Goal: Task Accomplishment & Management: Use online tool/utility

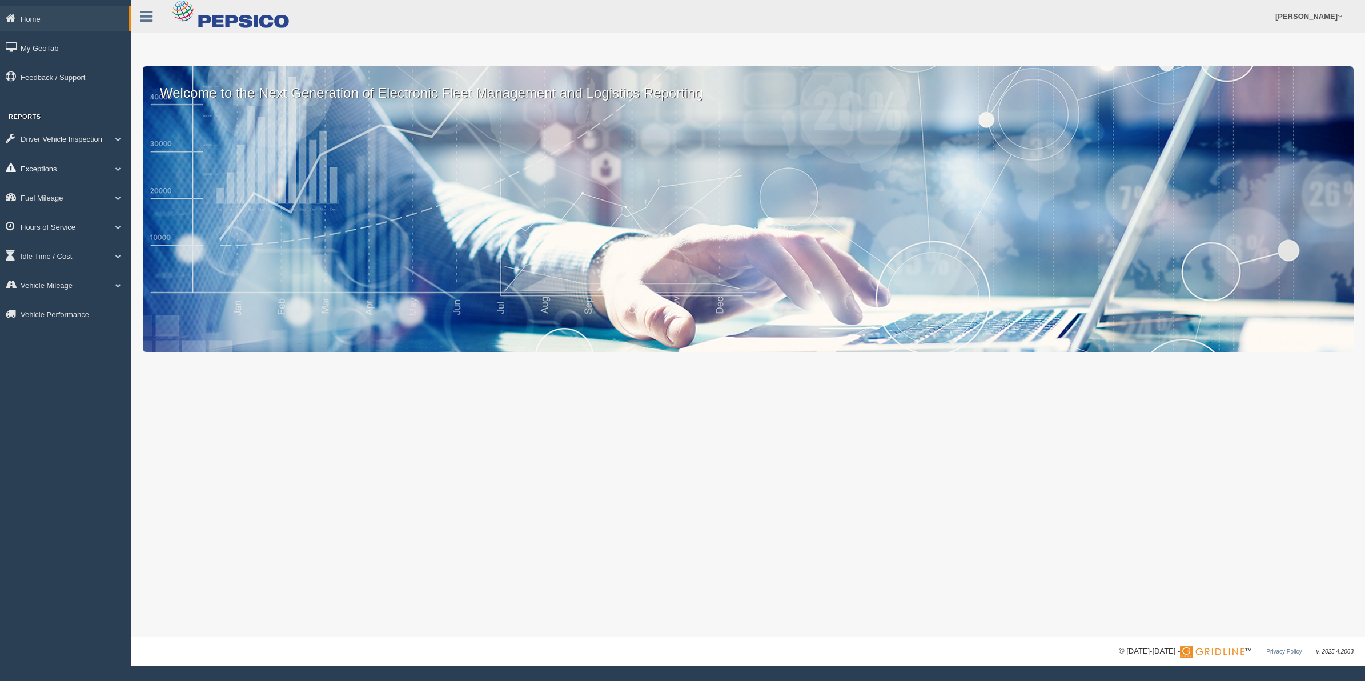
click at [111, 167] on span at bounding box center [118, 169] width 15 height 6
click at [102, 106] on div "Home My GeoTab Feedback / Support Reports Driver Vehicle Inspection [PERSON_NAM…" at bounding box center [65, 209] width 131 height 406
click at [114, 165] on link "Exceptions" at bounding box center [64, 168] width 129 height 26
click at [118, 135] on link "Driver Vehicle Inspection" at bounding box center [65, 139] width 131 height 26
click at [126, 136] on link "Driver Vehicle Inspection" at bounding box center [64, 139] width 129 height 26
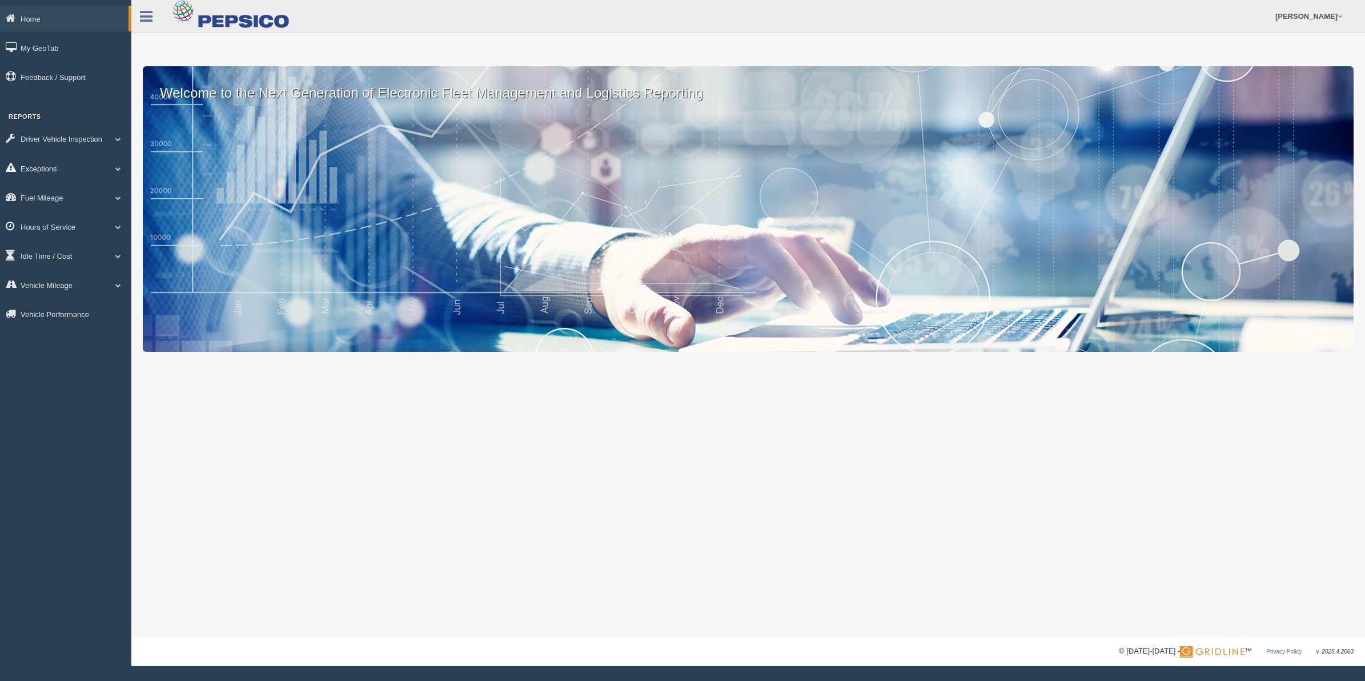
click at [113, 170] on span at bounding box center [118, 169] width 15 height 6
click at [110, 166] on span at bounding box center [113, 169] width 15 height 6
click at [115, 225] on span at bounding box center [118, 227] width 15 height 6
click at [92, 250] on link "HOS Explanation Reports" at bounding box center [75, 253] width 108 height 21
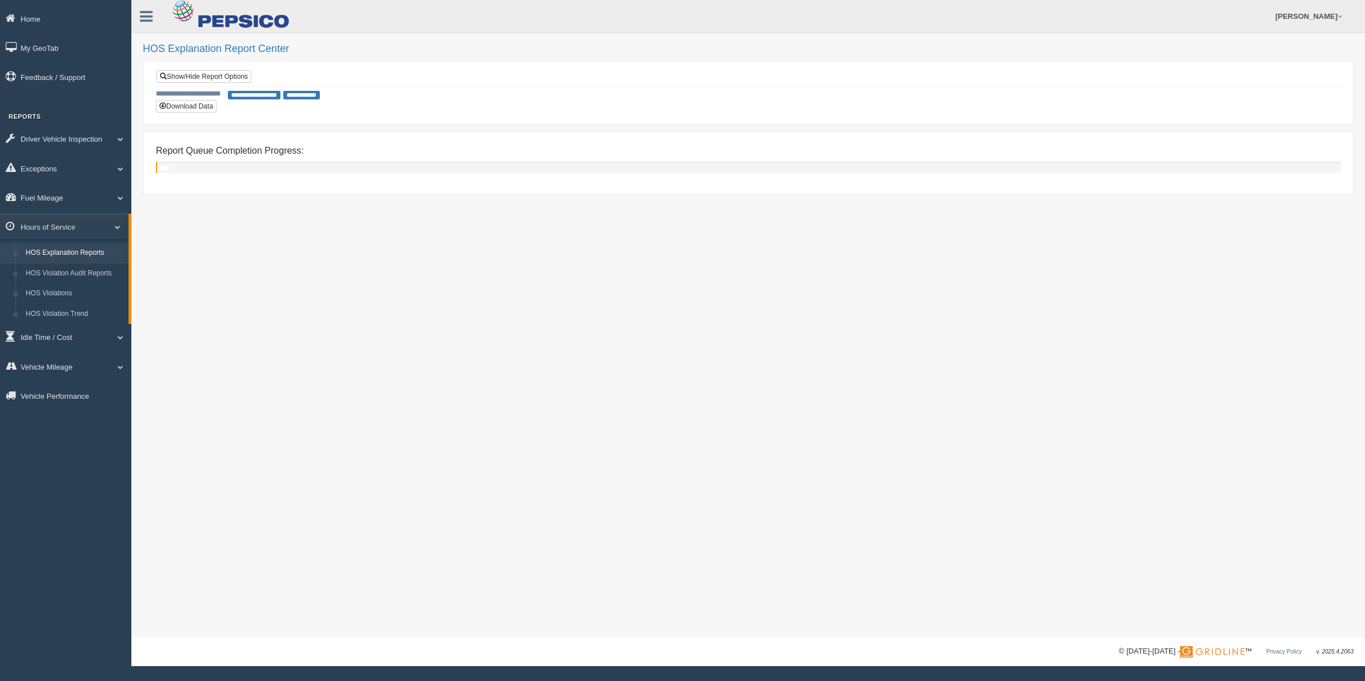
click at [255, 95] on span "**********" at bounding box center [254, 95] width 53 height 9
click at [230, 78] on link "Show/Hide Report Options" at bounding box center [204, 76] width 95 height 13
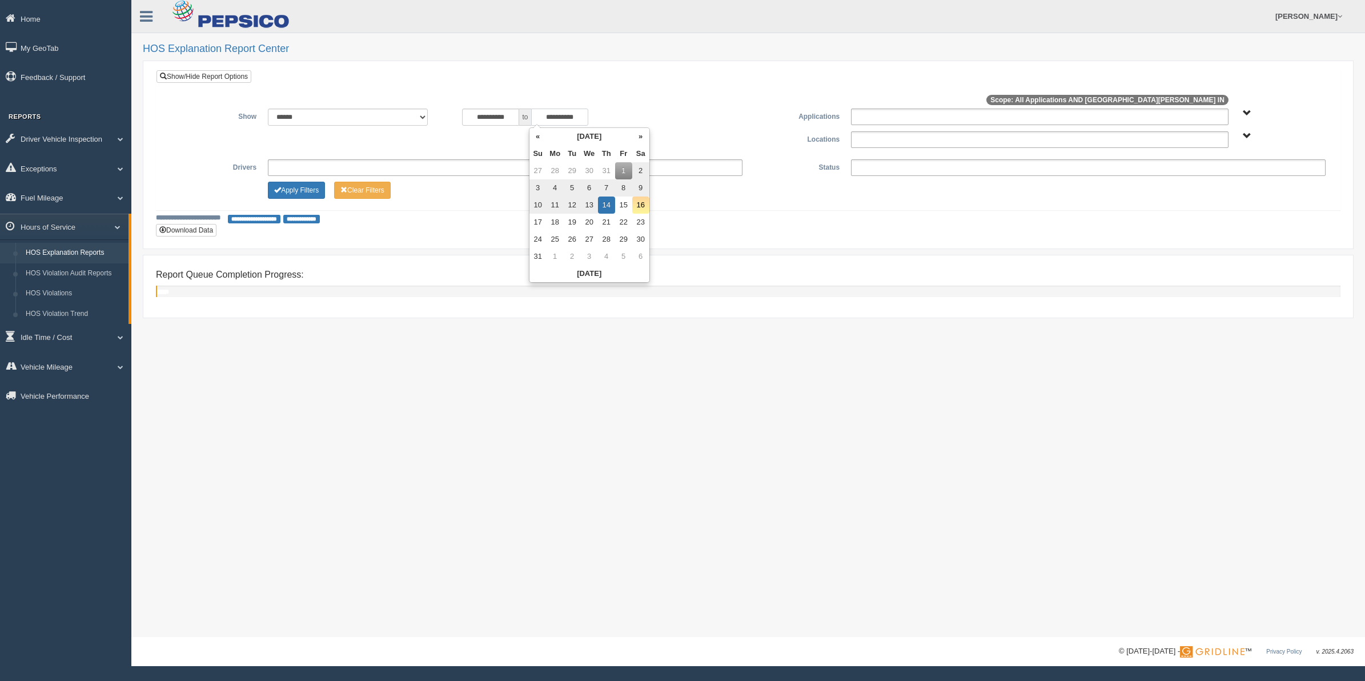
click at [556, 120] on input "**********" at bounding box center [559, 117] width 57 height 17
click at [624, 203] on td "15" at bounding box center [623, 205] width 17 height 17
type input "**********"
click at [498, 232] on div "**********" at bounding box center [748, 155] width 1185 height 170
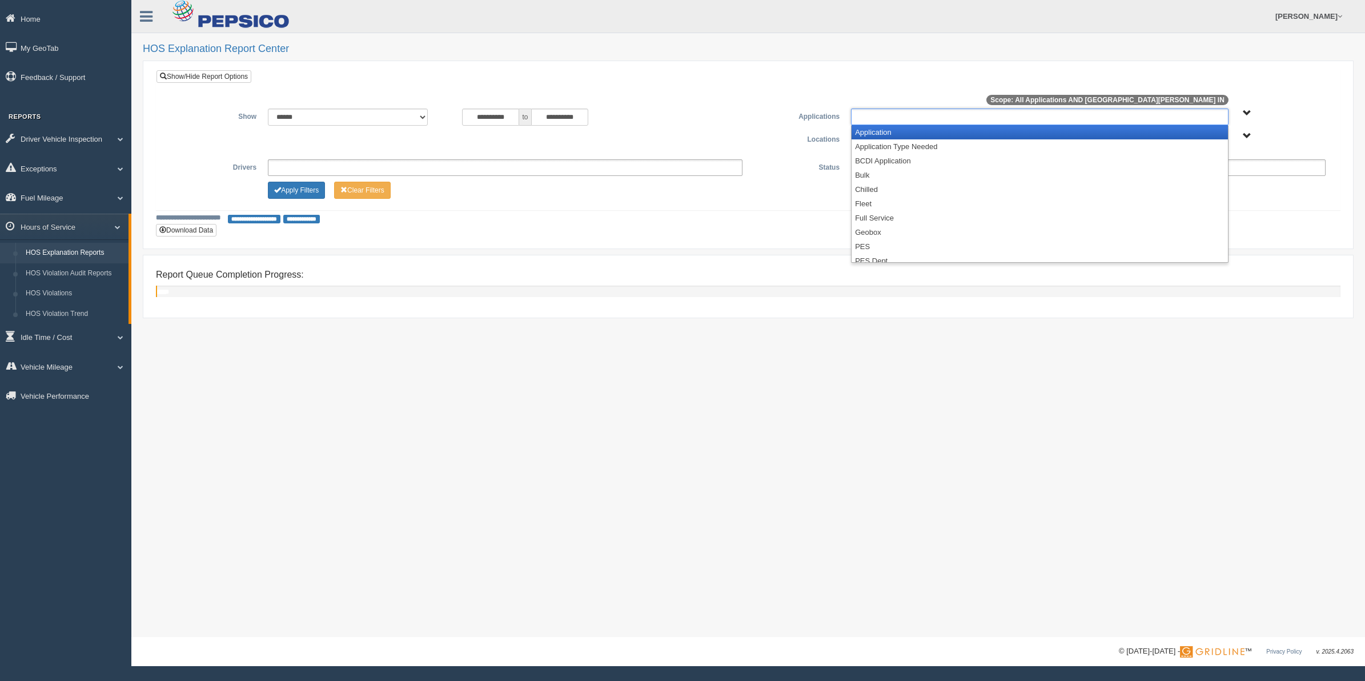
click at [865, 118] on ul at bounding box center [1040, 117] width 378 height 17
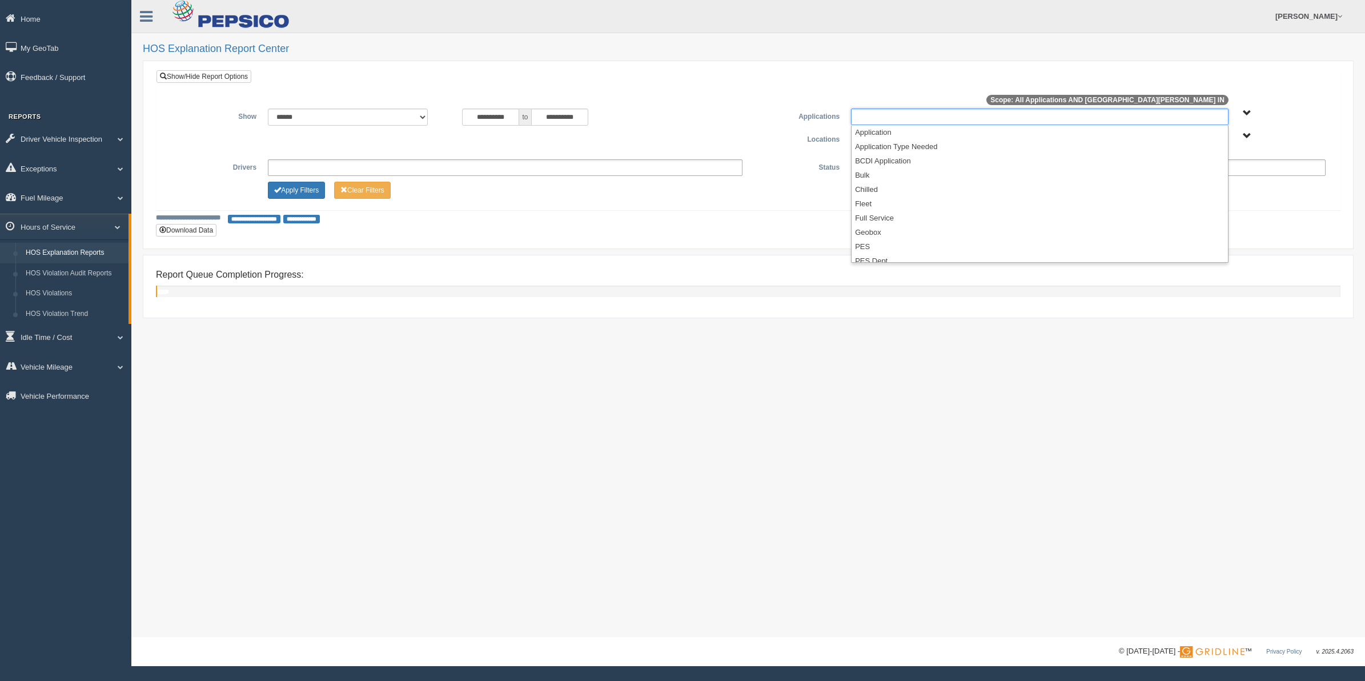
type input "**********"
click at [835, 78] on div "**********" at bounding box center [749, 140] width 1184 height 140
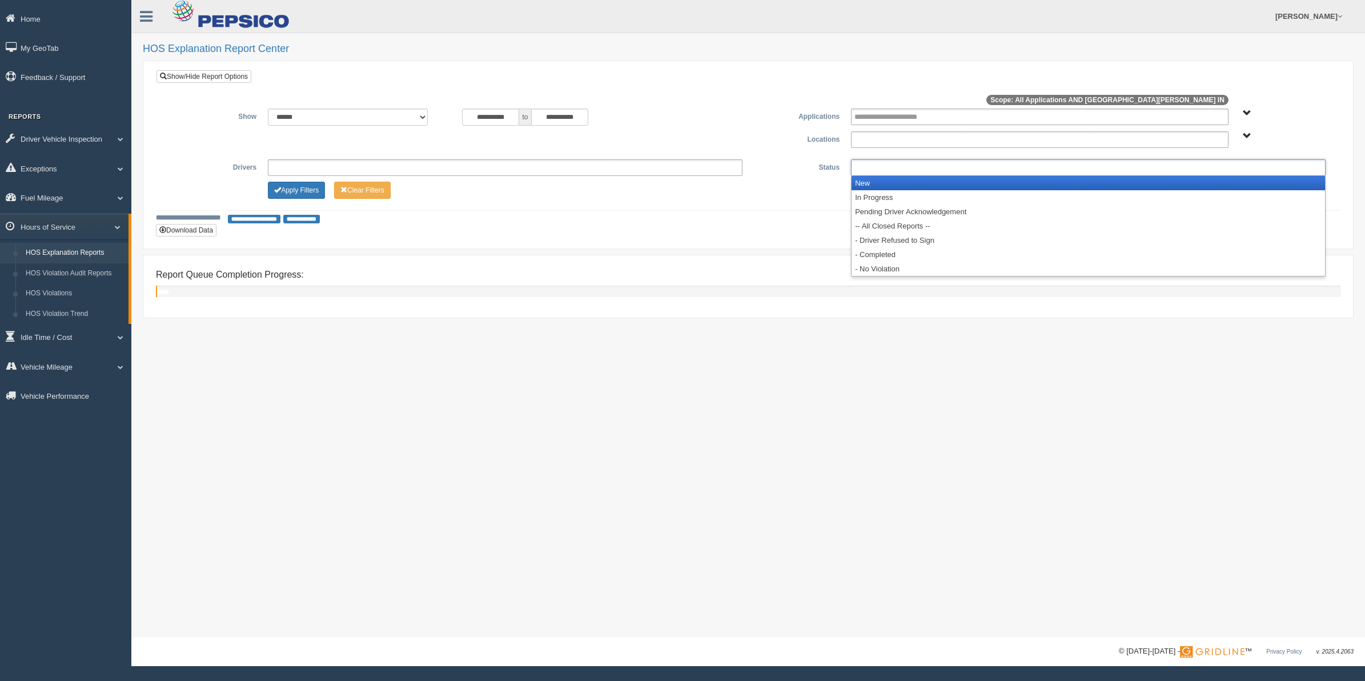
click at [892, 170] on ul at bounding box center [1088, 167] width 475 height 17
click at [883, 186] on li "New" at bounding box center [1089, 183] width 474 height 14
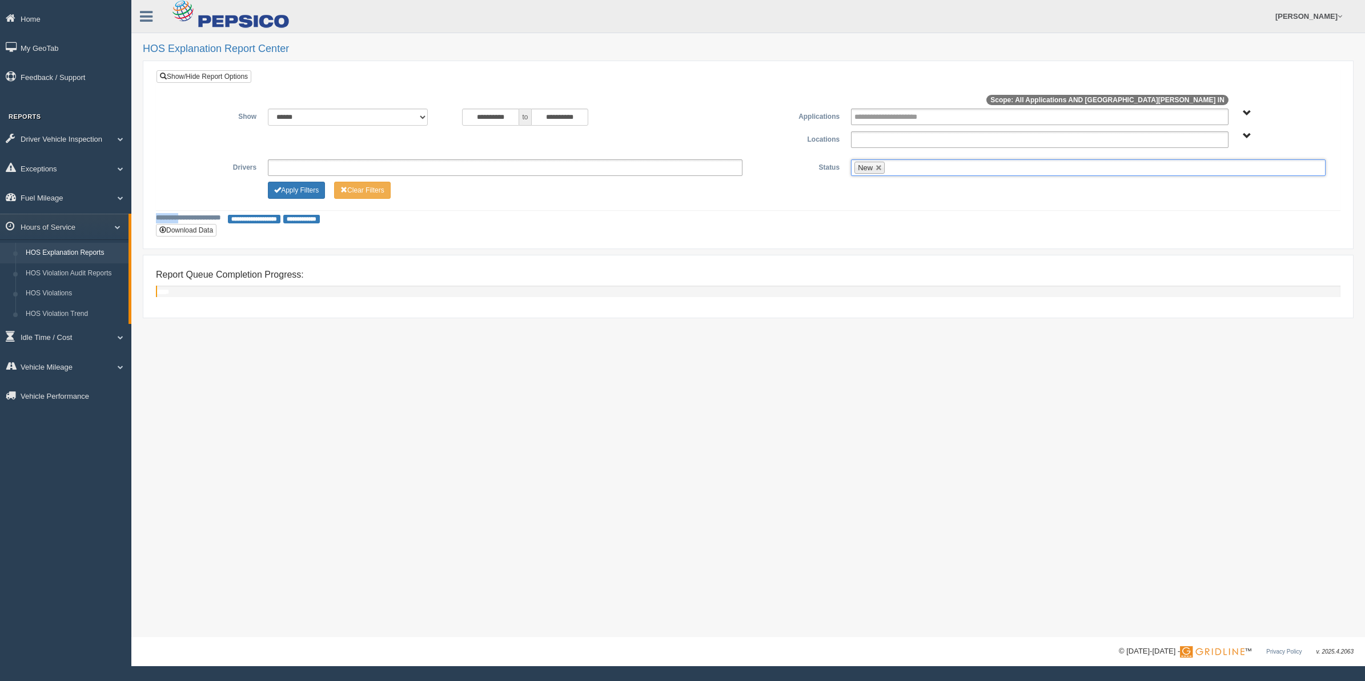
click at [883, 186] on div "Apply Filters Clear Filters" at bounding box center [748, 189] width 1166 height 14
drag, startPoint x: 883, startPoint y: 186, endPoint x: 886, endPoint y: 175, distance: 11.4
click at [886, 175] on ul "New" at bounding box center [1088, 167] width 475 height 17
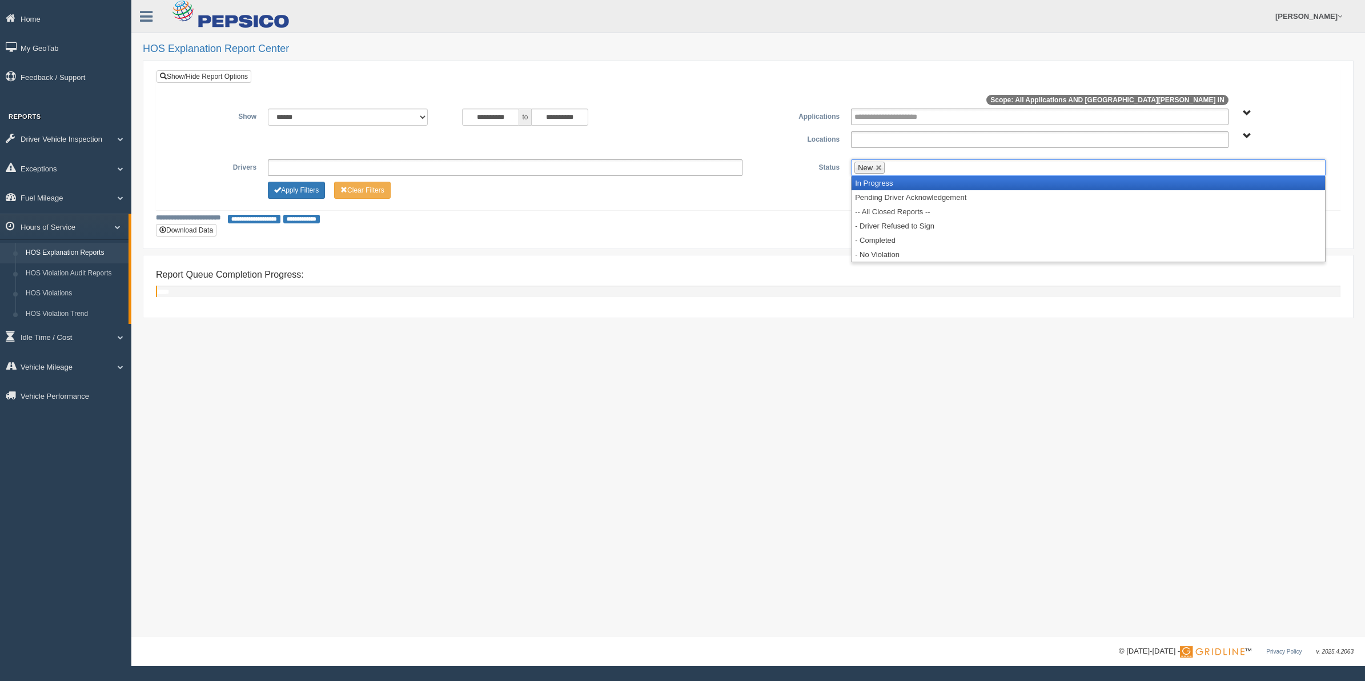
click at [883, 189] on li "In Progress" at bounding box center [1089, 183] width 474 height 14
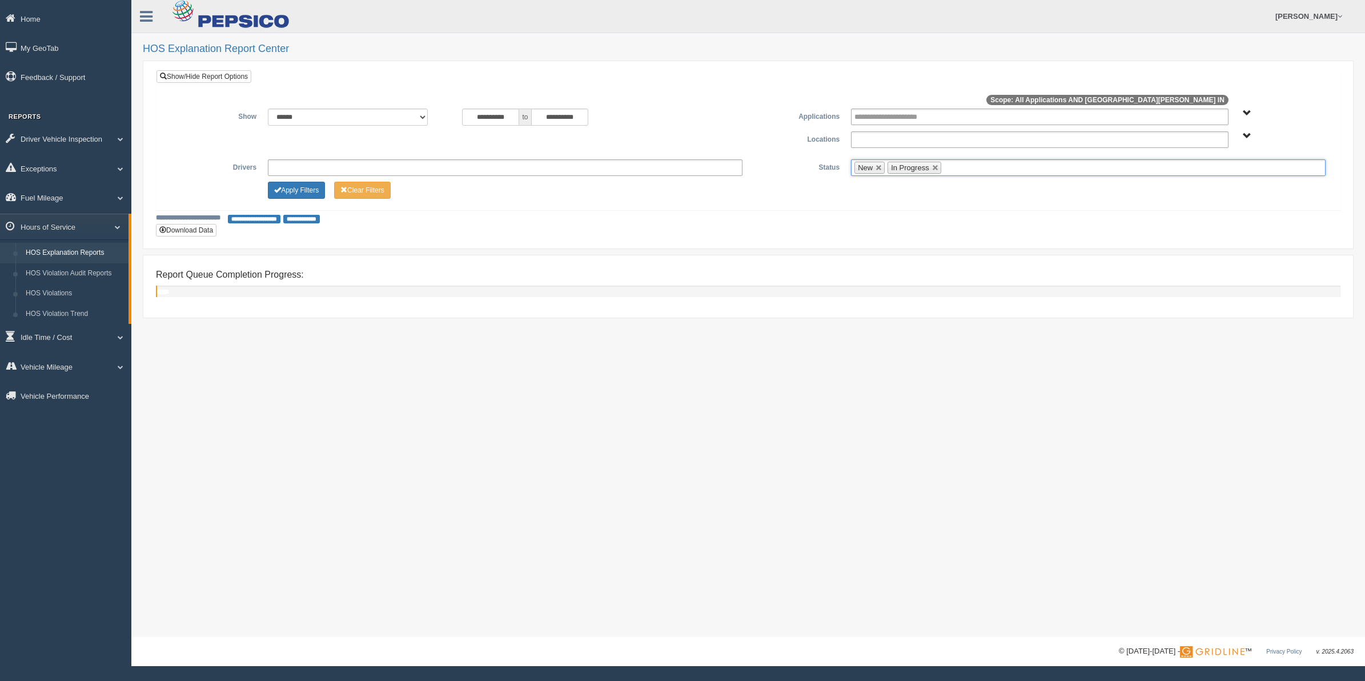
click at [883, 187] on div "Apply Filters Clear Filters" at bounding box center [748, 189] width 1166 height 14
click at [954, 170] on input "text" at bounding box center [951, 168] width 14 height 14
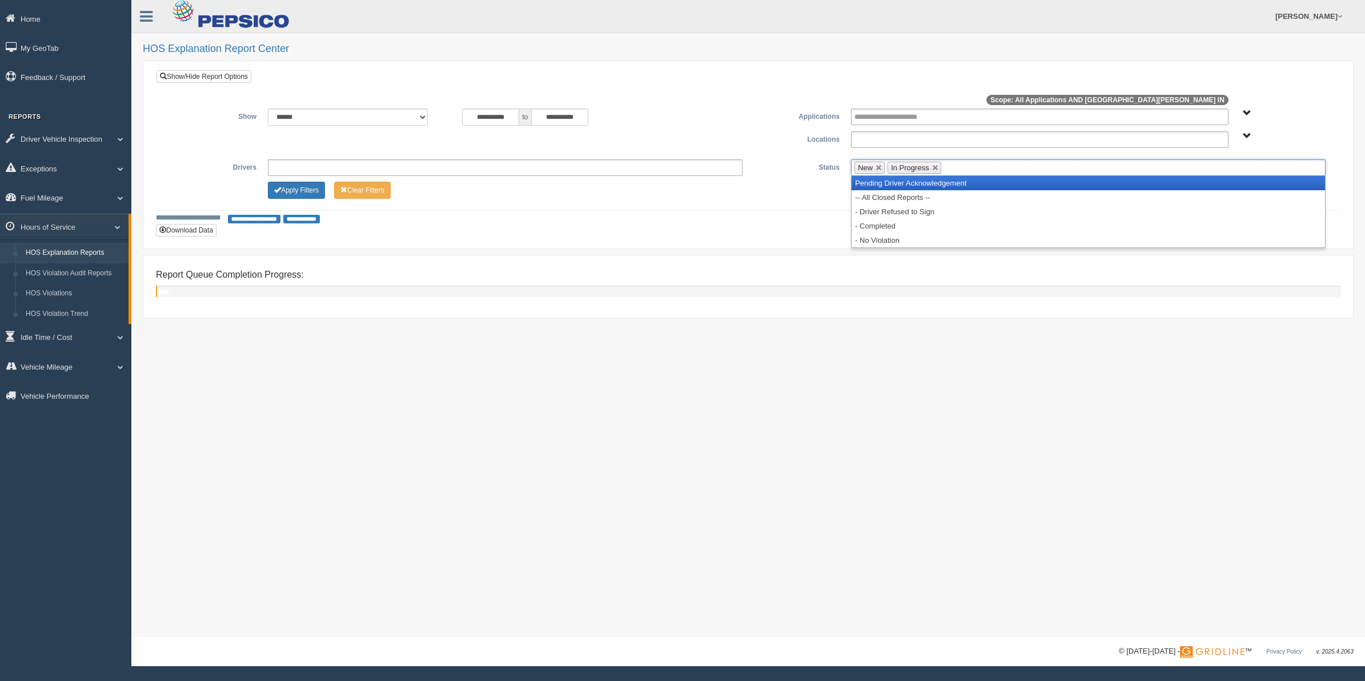
click at [954, 170] on input "text" at bounding box center [951, 168] width 14 height 14
click at [950, 181] on li "Pending Driver Acknowledgement" at bounding box center [1089, 183] width 474 height 14
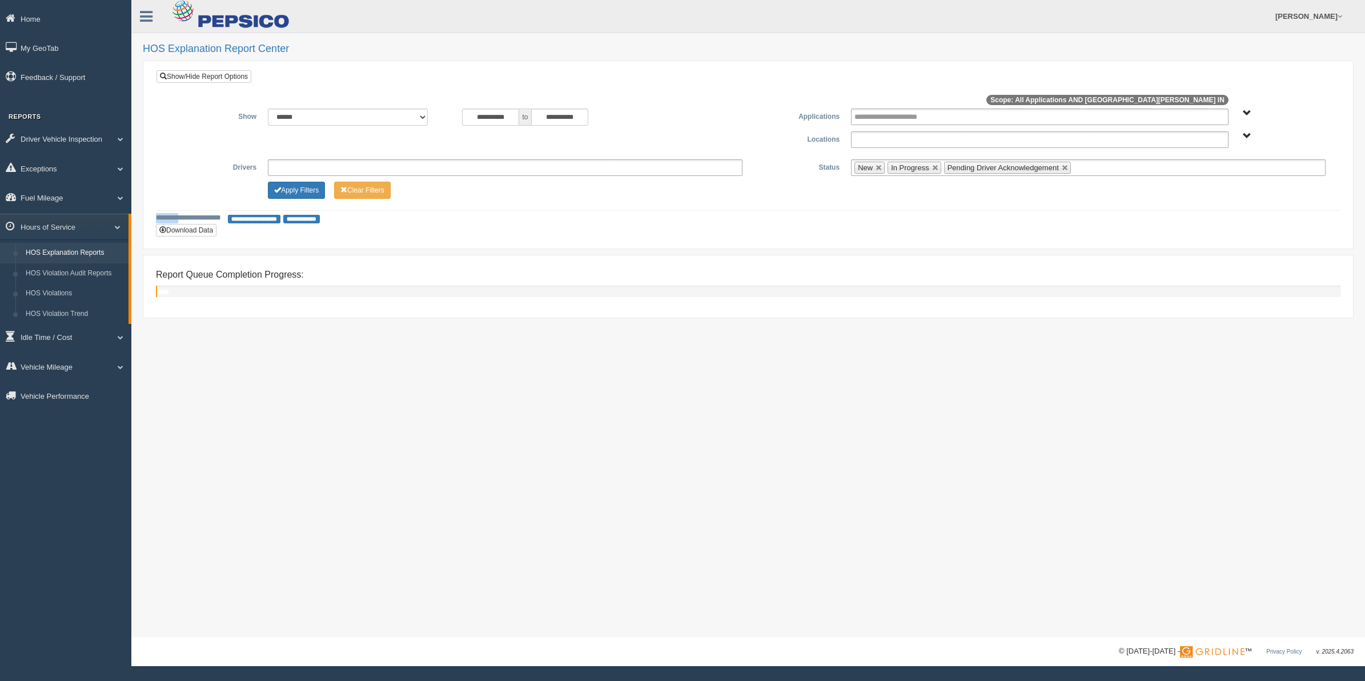
click at [950, 181] on div "**********" at bounding box center [748, 155] width 1166 height 93
drag, startPoint x: 950, startPoint y: 181, endPoint x: 1089, endPoint y: 166, distance: 139.6
click at [1089, 165] on ul "New In Progress Pending Driver Acknowledgement" at bounding box center [1088, 167] width 475 height 17
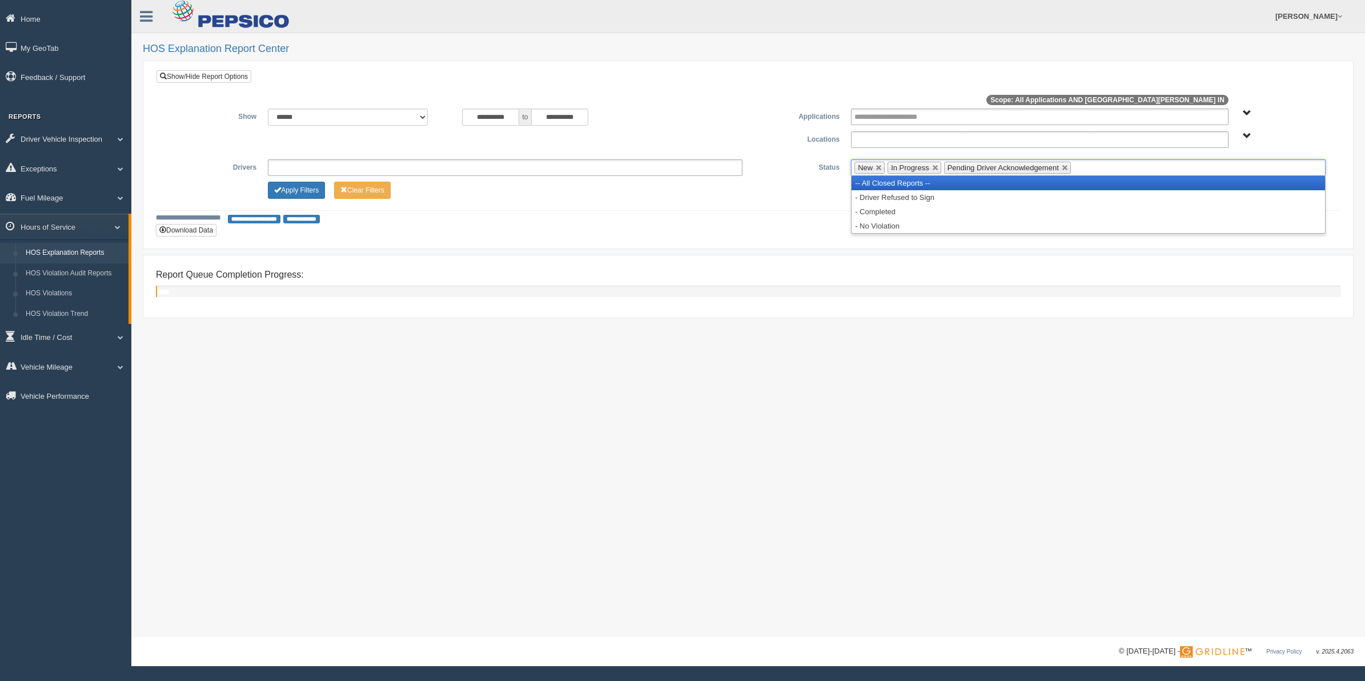
click at [1079, 180] on li "-- All Closed Reports --" at bounding box center [1089, 183] width 474 height 14
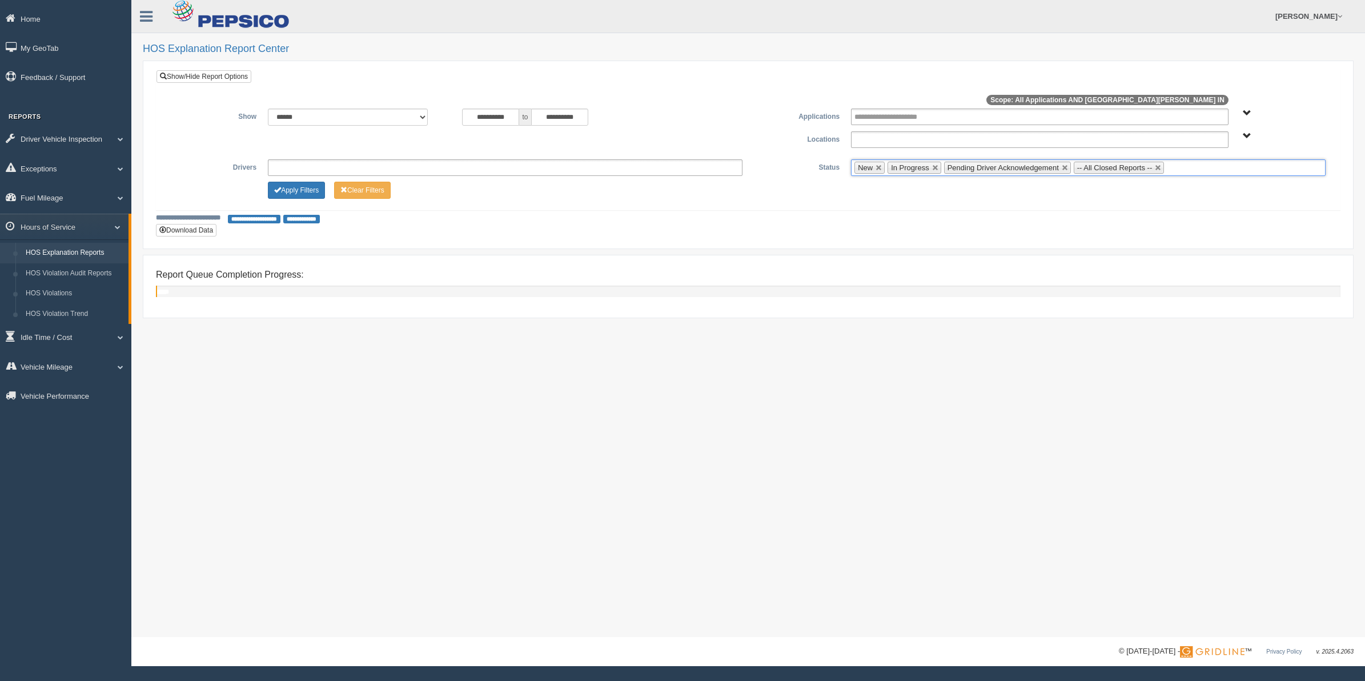
click at [1178, 166] on input "text" at bounding box center [1174, 168] width 14 height 14
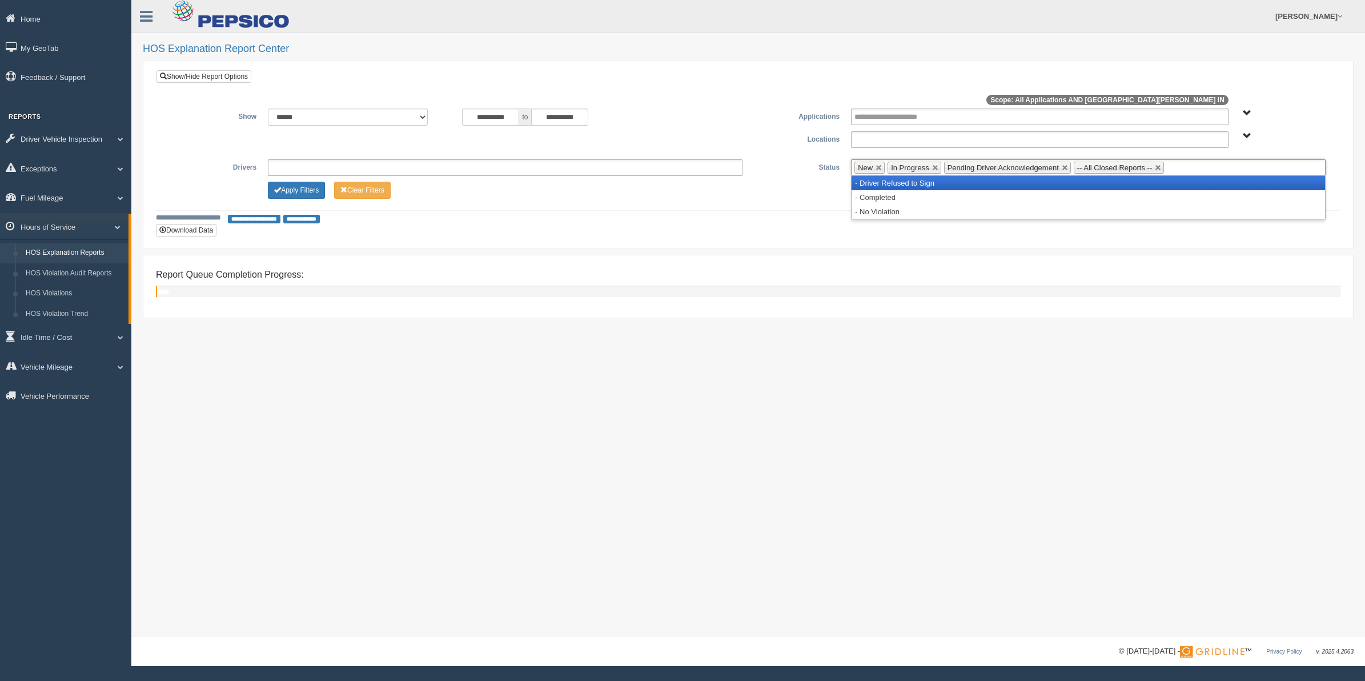
click at [1155, 186] on li "- Driver Refused to Sign" at bounding box center [1089, 183] width 474 height 14
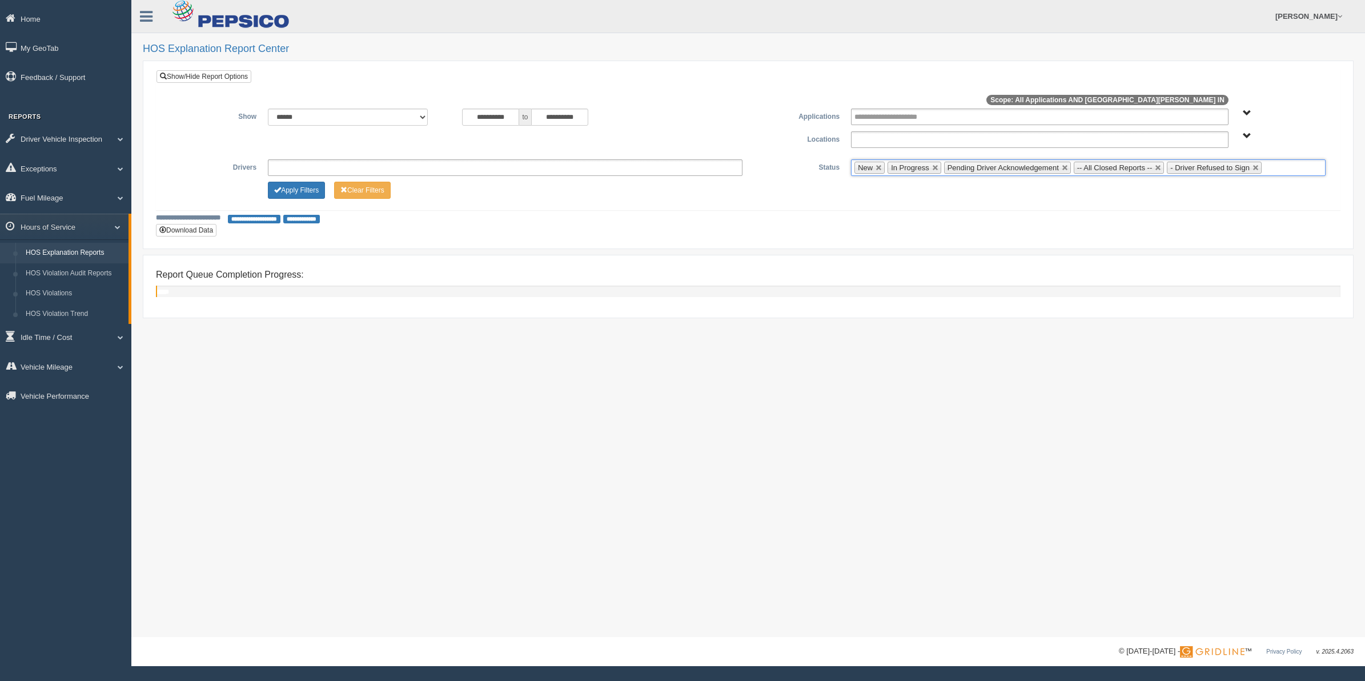
click at [1277, 170] on ul "New In Progress Pending Driver Acknowledgement -- All Closed Reports -- - Drive…" at bounding box center [1088, 167] width 475 height 17
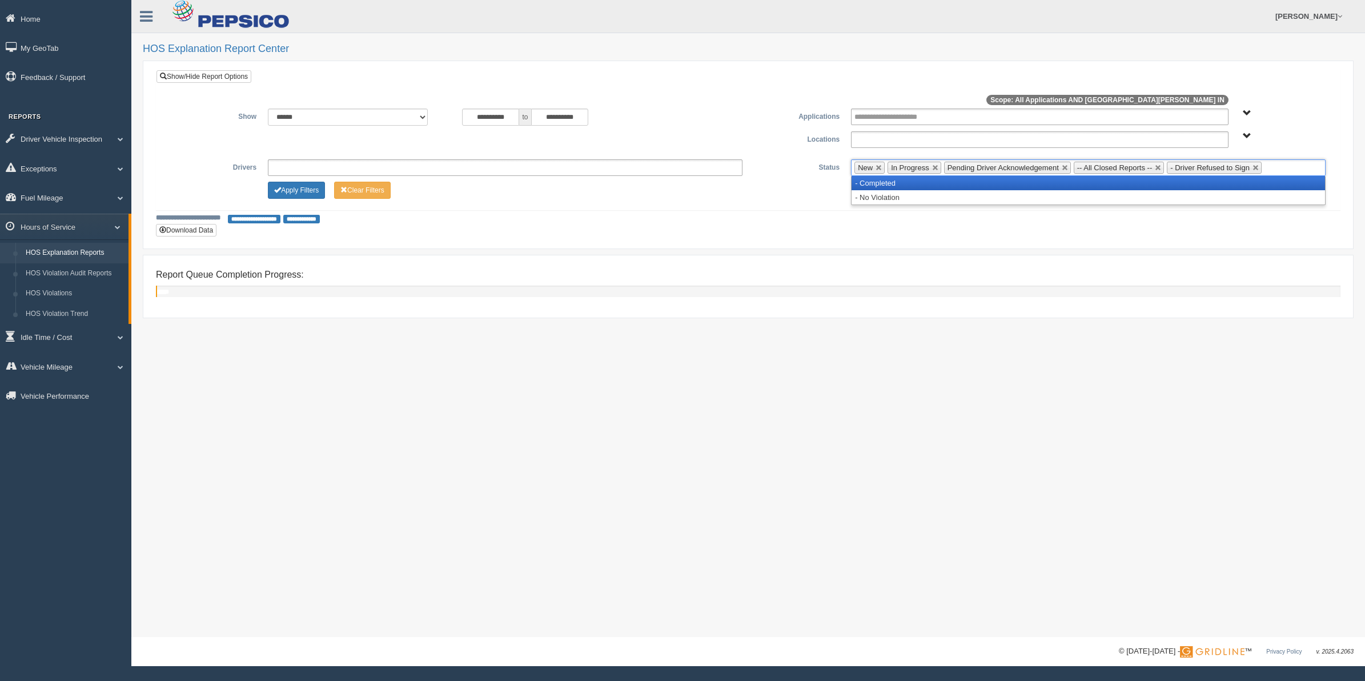
click at [1263, 183] on li "- Completed" at bounding box center [1089, 183] width 474 height 14
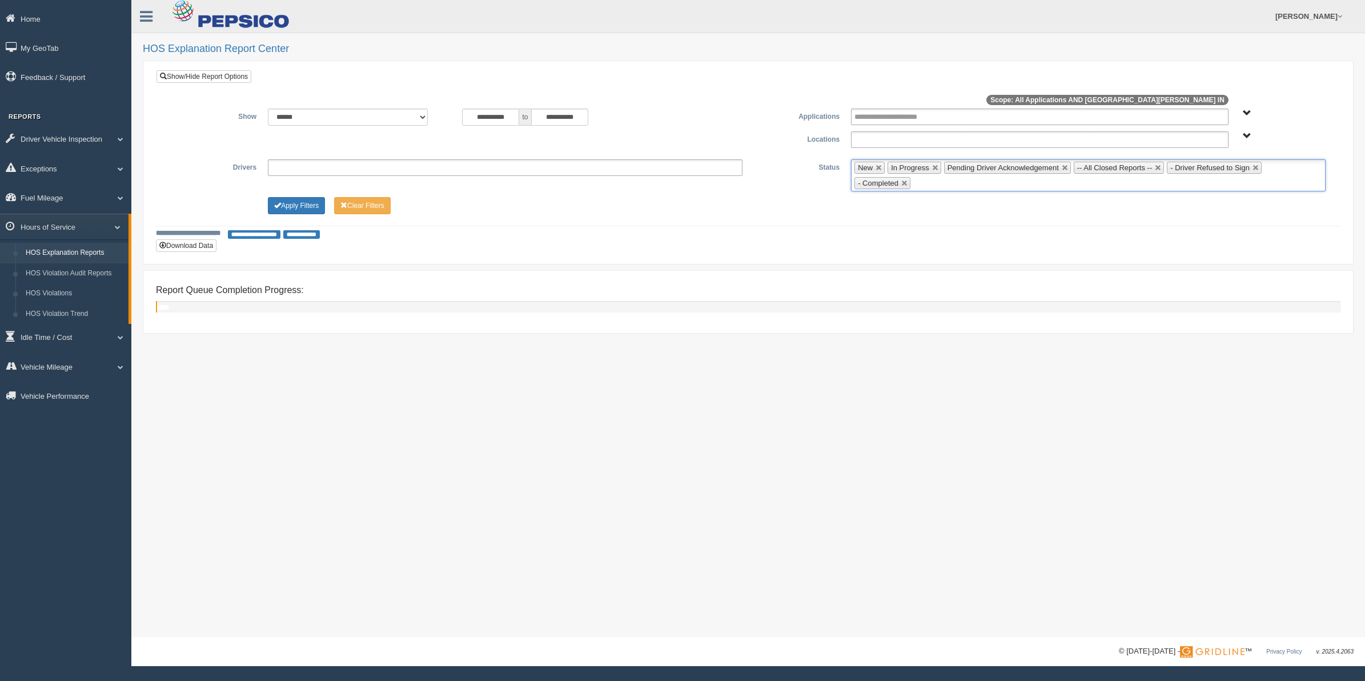
click at [1257, 182] on ul "New In Progress Pending Driver Acknowledgement -- All Closed Reports -- - Drive…" at bounding box center [1088, 175] width 475 height 32
click at [1218, 209] on div "Apply Filters Clear Filters" at bounding box center [748, 204] width 1166 height 14
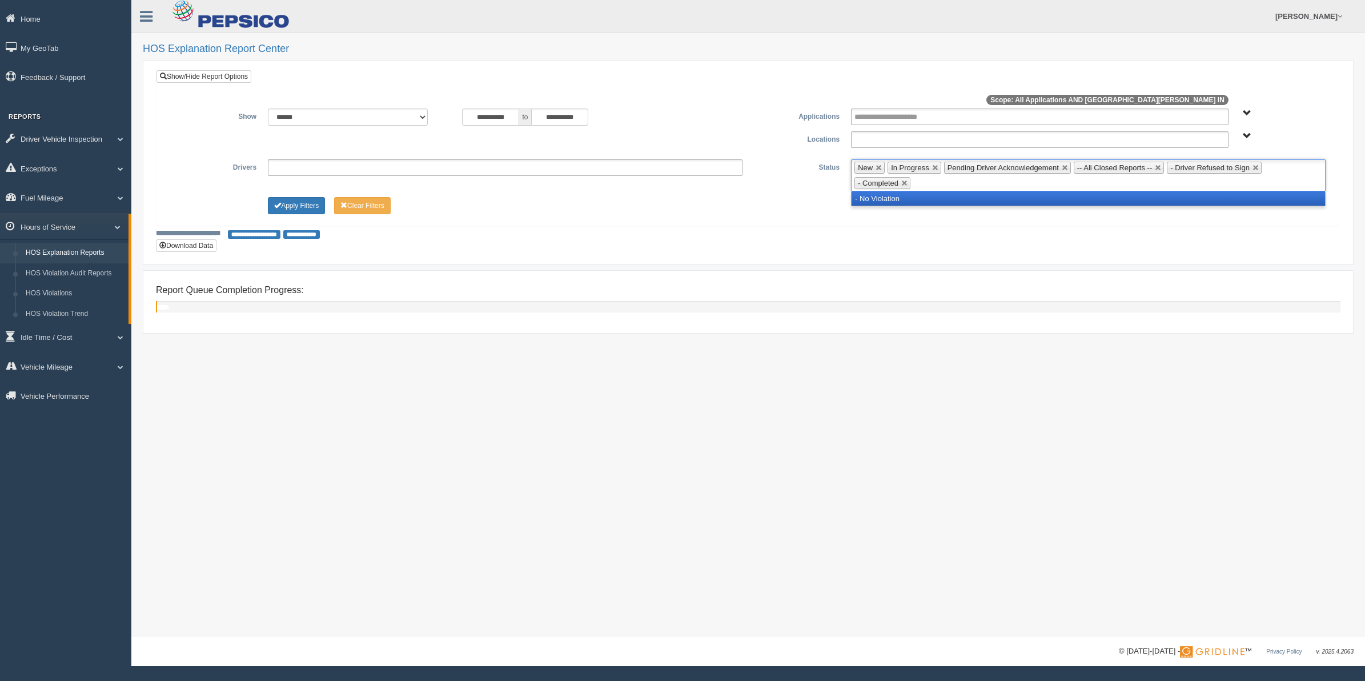
click at [1206, 186] on ul "New In Progress Pending Driver Acknowledgement -- All Closed Reports -- - Drive…" at bounding box center [1088, 175] width 475 height 32
click at [1196, 197] on li "- No Violation" at bounding box center [1089, 198] width 474 height 14
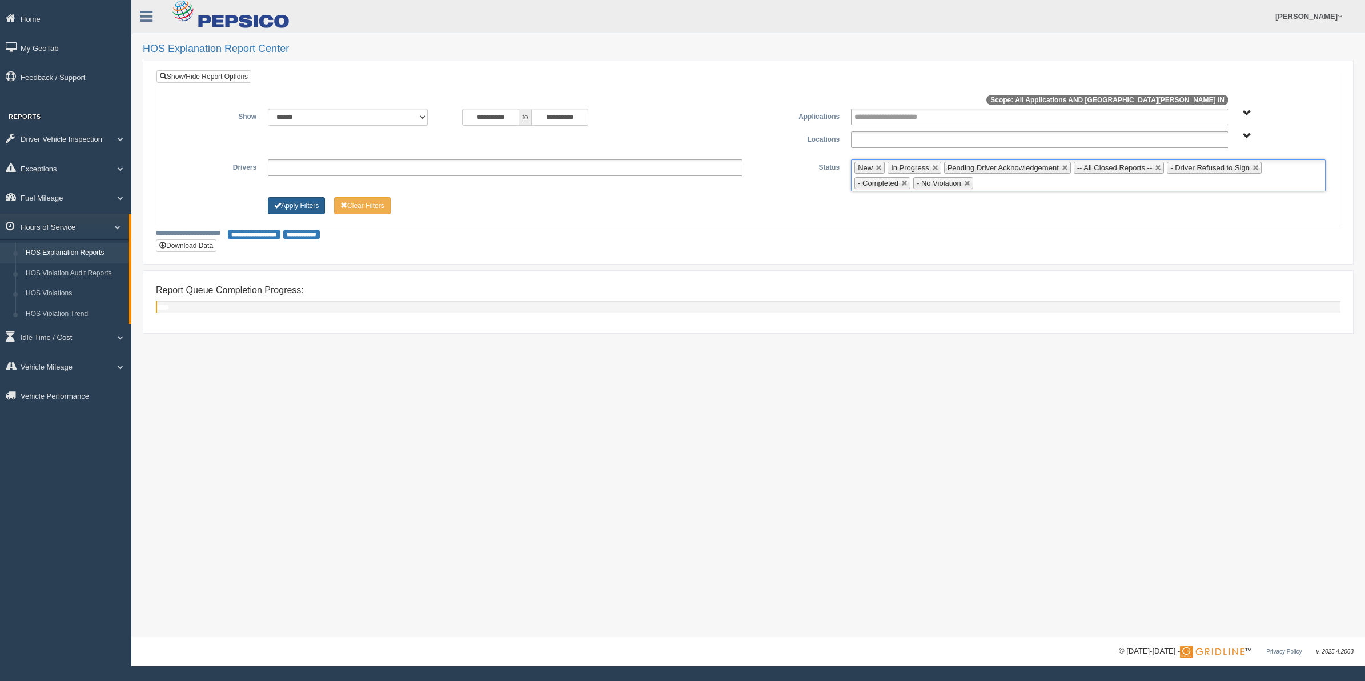
click at [308, 206] on button "Apply Filters" at bounding box center [296, 205] width 57 height 17
